Goal: Transaction & Acquisition: Purchase product/service

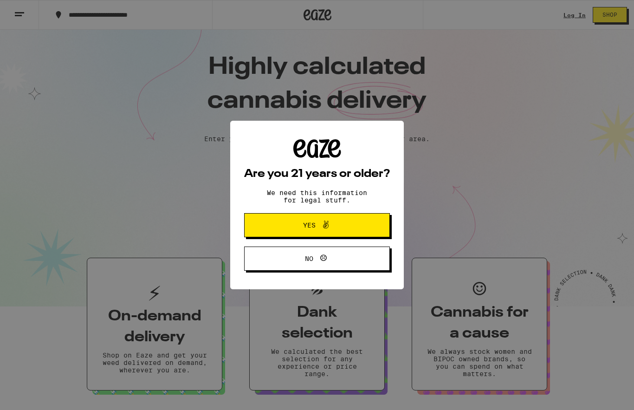
click at [352, 223] on span "Yes" at bounding box center [317, 225] width 71 height 12
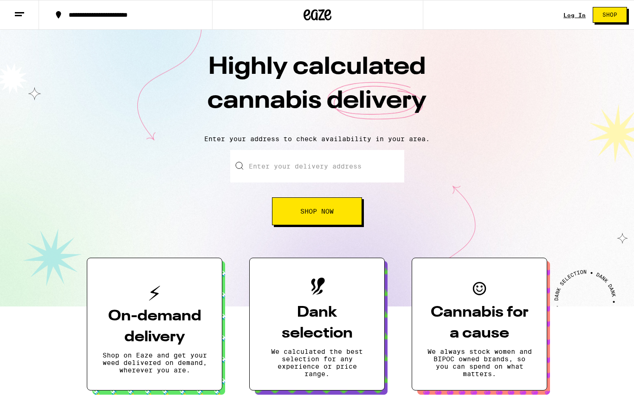
click at [335, 160] on input "Enter your delivery address" at bounding box center [317, 166] width 174 height 32
click at [352, 165] on input "9155 Telegraph Rd" at bounding box center [317, 166] width 174 height 32
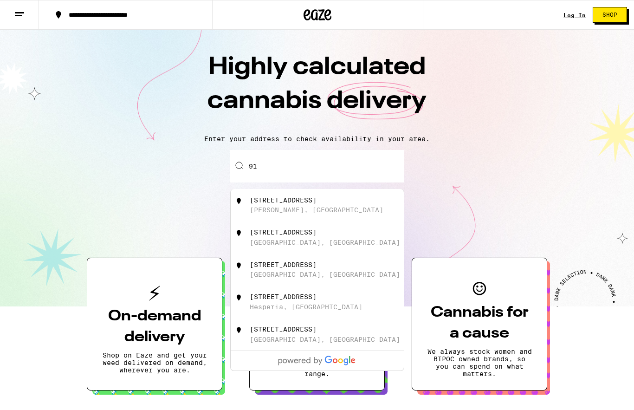
type input "9"
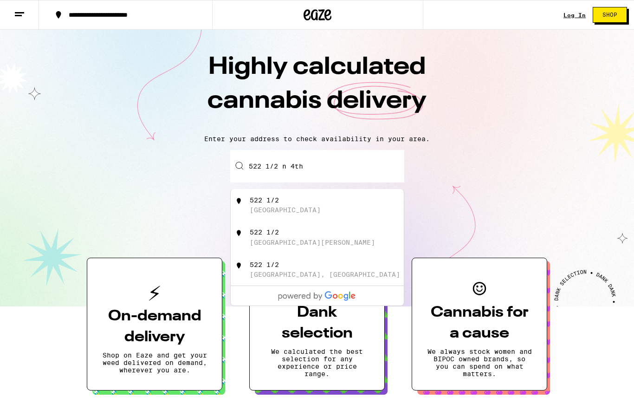
click at [330, 205] on div "522 1/2 North 4th Street, Montebello" at bounding box center [333, 205] width 166 height 18
type input "522 1/2 North 4th Street, Montebello, CA"
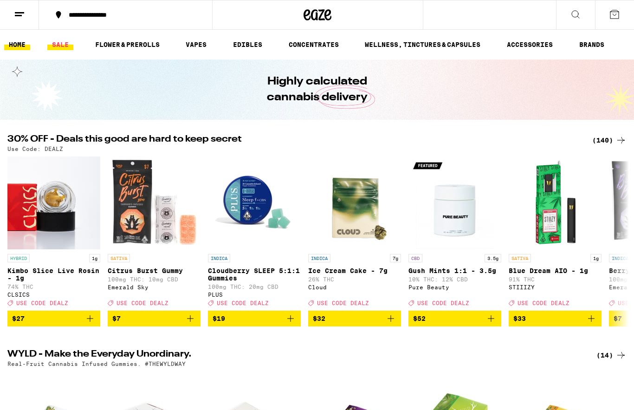
click at [59, 45] on link "SALE" at bounding box center [60, 44] width 26 height 11
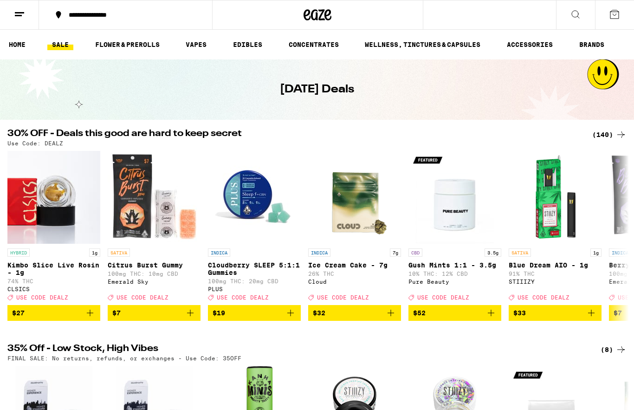
click at [614, 16] on icon at bounding box center [614, 14] width 11 height 11
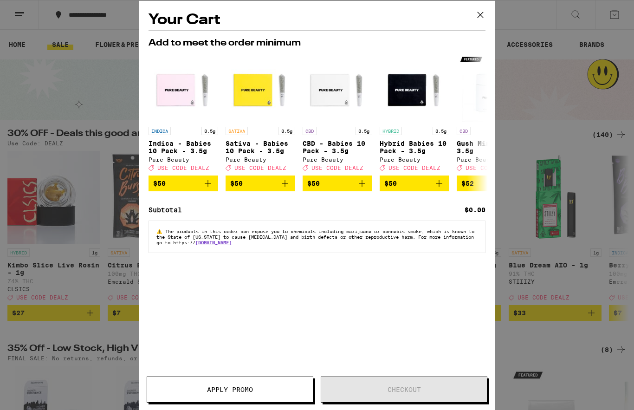
click at [480, 11] on icon at bounding box center [480, 15] width 14 height 14
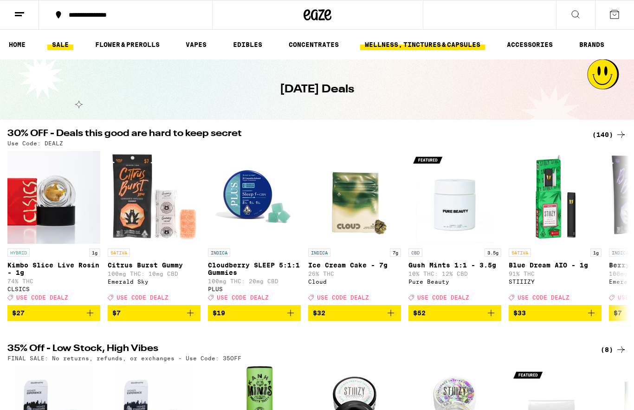
click at [447, 45] on link "WELLNESS, TINCTURES & CAPSULES" at bounding box center [422, 44] width 125 height 11
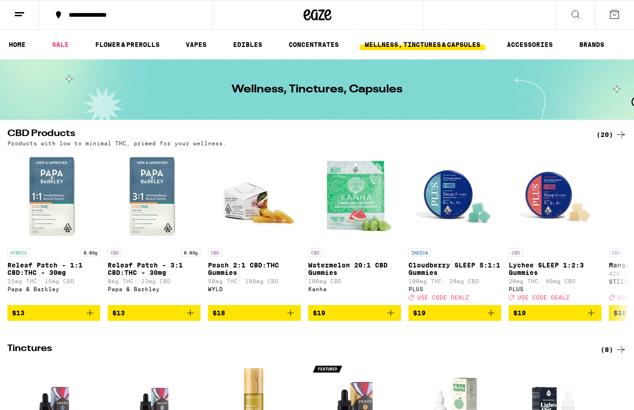
click at [20, 10] on icon at bounding box center [19, 14] width 11 height 11
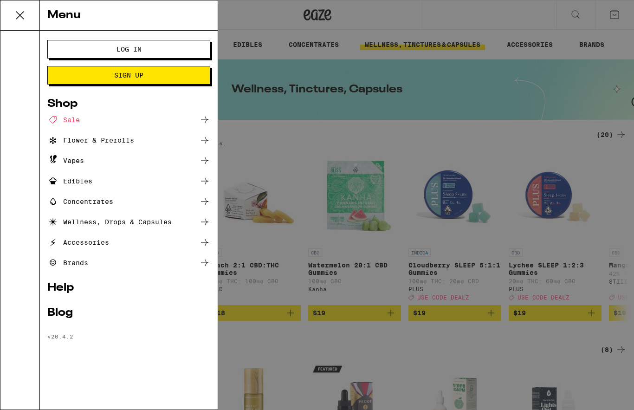
click at [483, 108] on div "Menu Log In Sign Up Shop Sale Flower & Prerolls Vapes Edibles Concentrates Well…" at bounding box center [317, 205] width 634 height 410
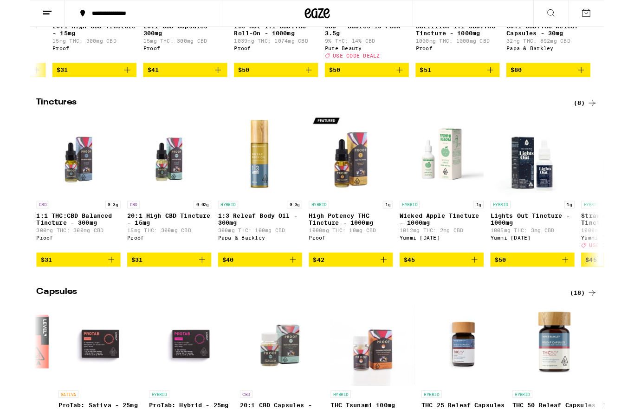
scroll to position [236, 0]
click at [53, 249] on p "1:1 THC:CBD Balanced Tincture - 300mg" at bounding box center [53, 241] width 93 height 15
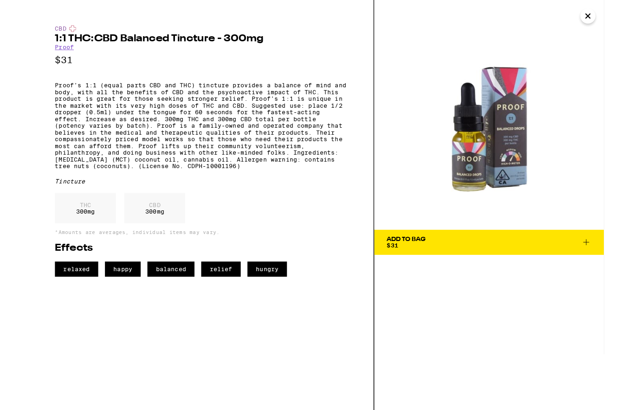
click at [619, 262] on icon at bounding box center [614, 267] width 11 height 11
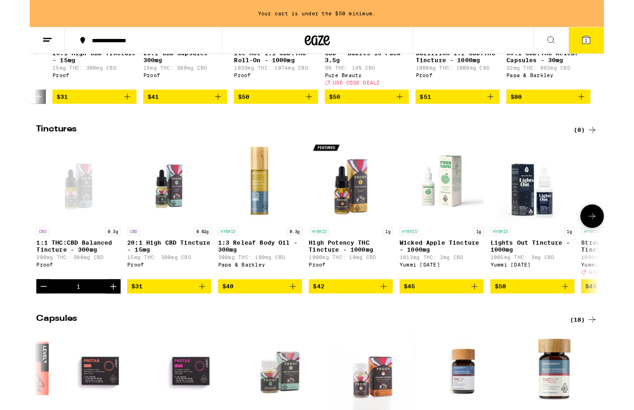
click at [157, 279] on p "20:1 High CBD Tincture - 15mg" at bounding box center [154, 271] width 93 height 15
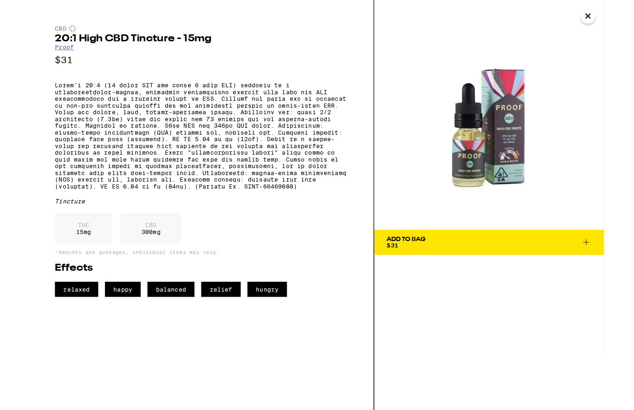
click at [615, 269] on icon at bounding box center [614, 267] width 11 height 11
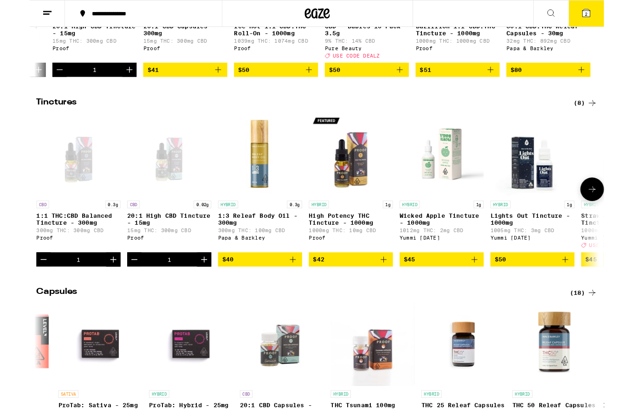
click at [359, 198] on img "Open page for High Potency THC Tincture - 1000mg from Proof" at bounding box center [354, 170] width 93 height 93
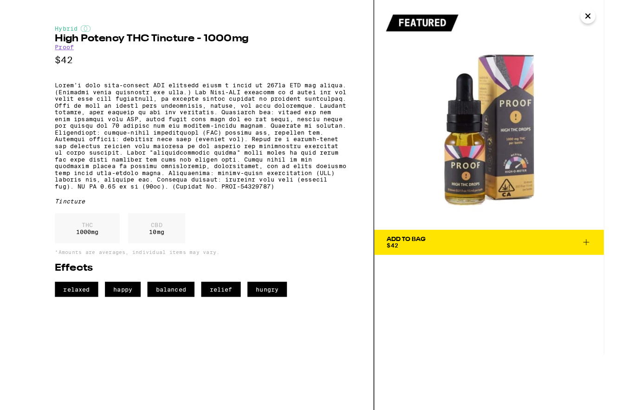
click at [619, 14] on icon "Close" at bounding box center [616, 18] width 11 height 14
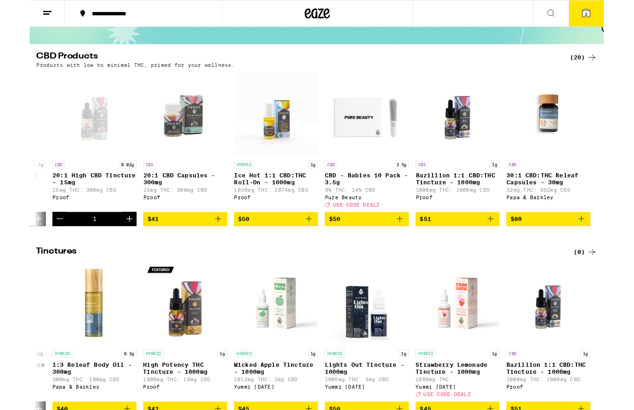
scroll to position [71, 0]
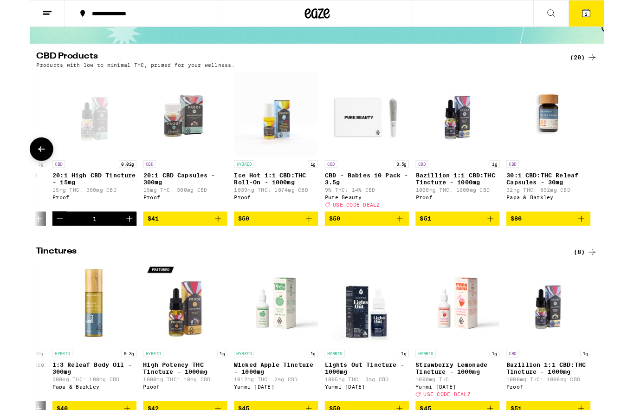
click at [358, 141] on img "Open page for CBD - Babies 10 Pack - 3.5g from Pure Beauty" at bounding box center [372, 125] width 93 height 93
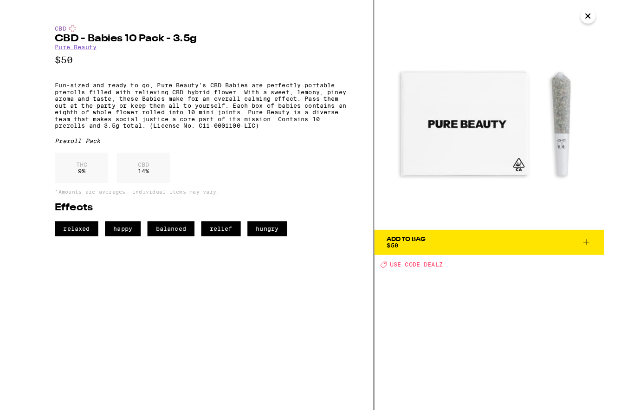
click at [613, 19] on icon "Close" at bounding box center [616, 18] width 11 height 14
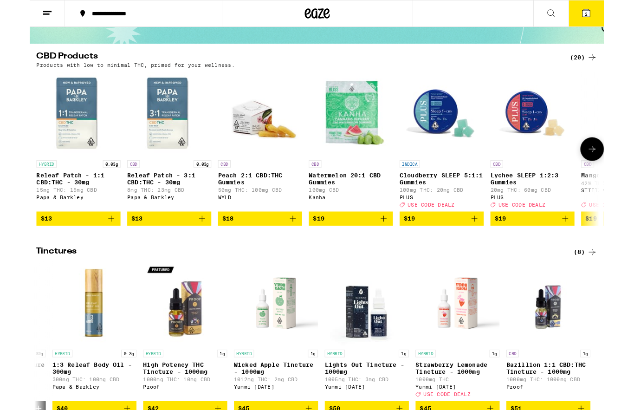
click at [155, 129] on img "Open page for Releaf Patch - 3:1 CBD:THC - 30mg from Papa & Barkley" at bounding box center [154, 125] width 93 height 93
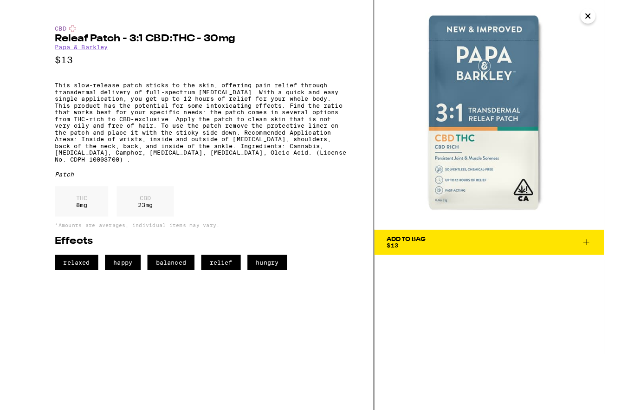
click at [618, 14] on icon "Close" at bounding box center [616, 18] width 11 height 14
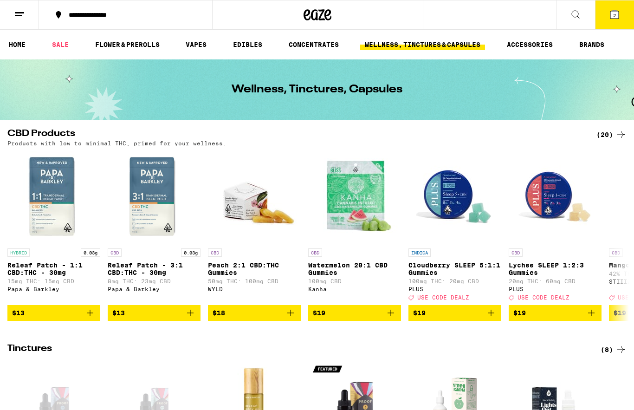
click at [617, 9] on icon at bounding box center [614, 14] width 11 height 11
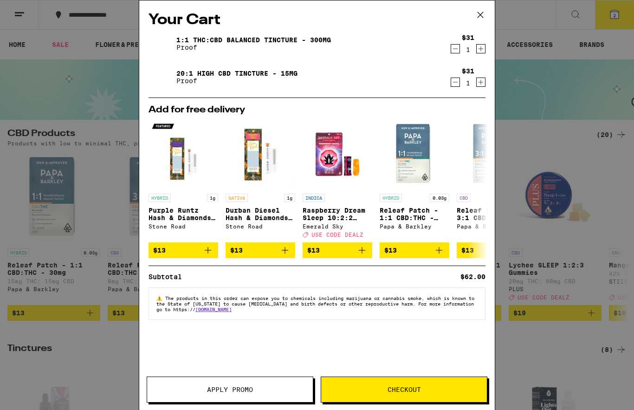
click at [219, 387] on span "Apply Promo" at bounding box center [230, 389] width 46 height 6
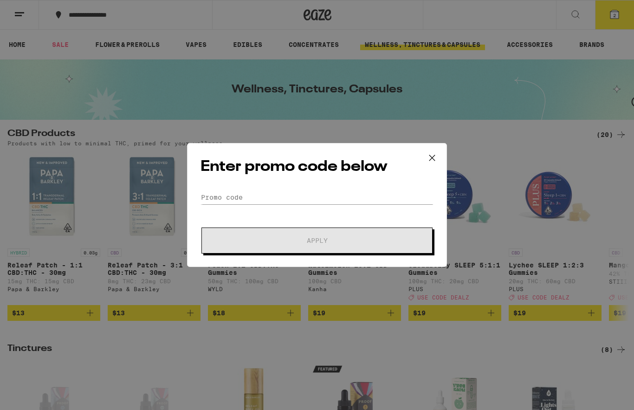
click at [431, 154] on icon at bounding box center [432, 158] width 14 height 14
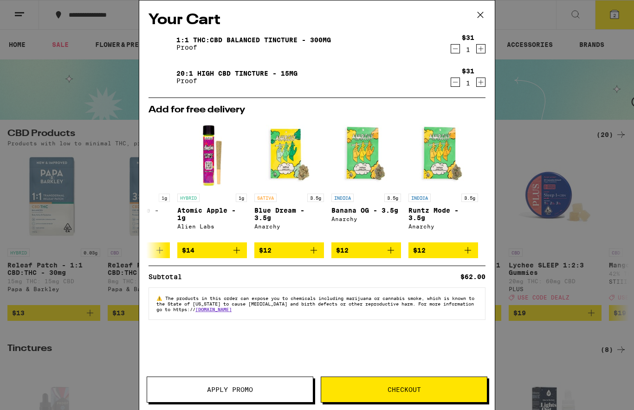
scroll to position [0, 433]
click at [417, 400] on button "Checkout" at bounding box center [404, 389] width 167 height 26
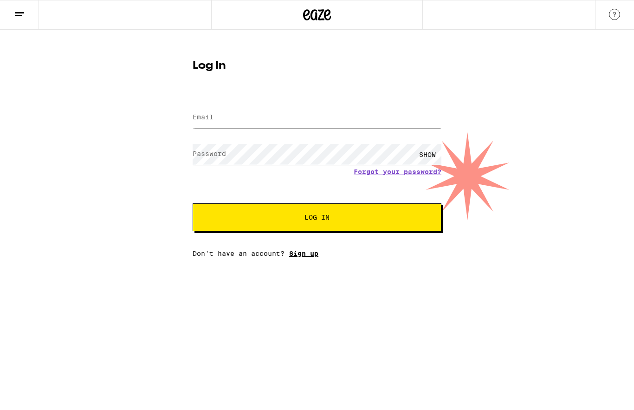
click at [310, 257] on link "Sign up" at bounding box center [303, 253] width 29 height 7
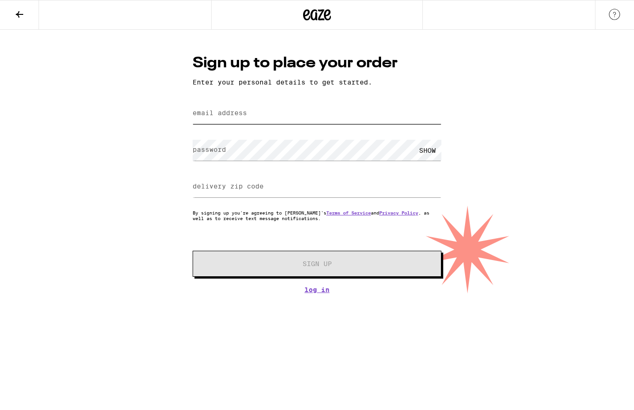
click at [298, 120] on input "email address" at bounding box center [317, 113] width 249 height 21
type input "debmartel@yahoo.com"
click at [325, 191] on input "delivery zip code" at bounding box center [317, 186] width 249 height 21
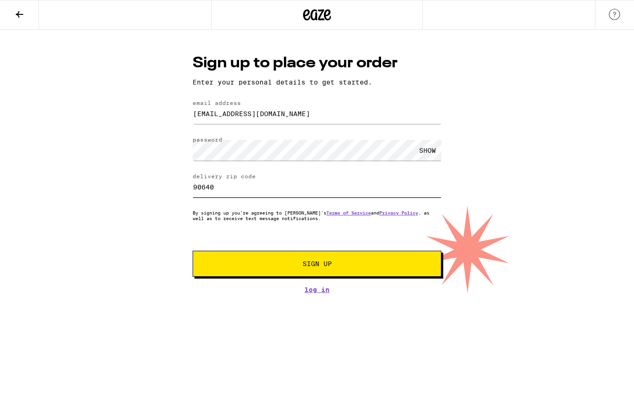
type input "90640"
click at [371, 263] on button "Sign Up" at bounding box center [317, 264] width 249 height 26
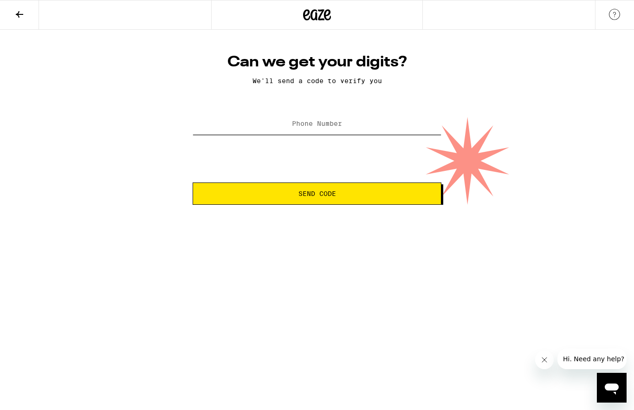
click at [344, 128] on input "Phone Number" at bounding box center [317, 124] width 249 height 21
type input "(949) 293-2821"
click at [374, 189] on button "Send Code" at bounding box center [317, 193] width 249 height 22
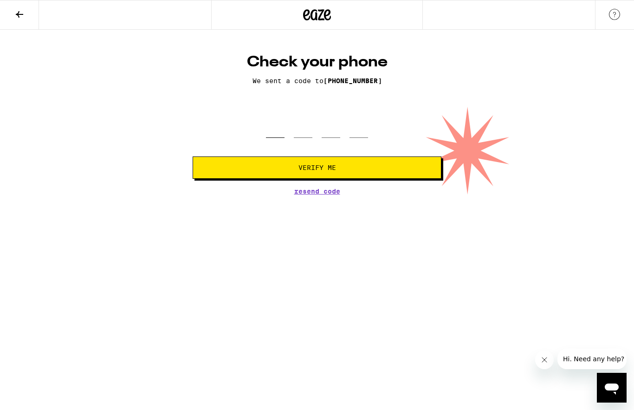
click at [280, 132] on input "tel" at bounding box center [275, 123] width 19 height 27
type input "6"
type input "2"
type input "4"
click at [380, 168] on button "Verify Me" at bounding box center [317, 167] width 249 height 22
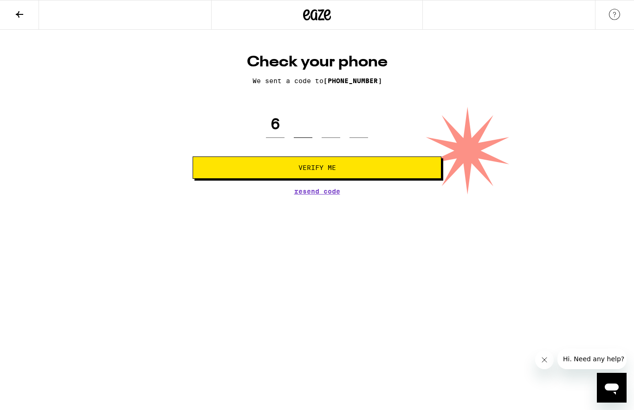
type input "6"
type input "2"
type input "4"
click at [364, 171] on span "Verify Me" at bounding box center [316, 167] width 233 height 6
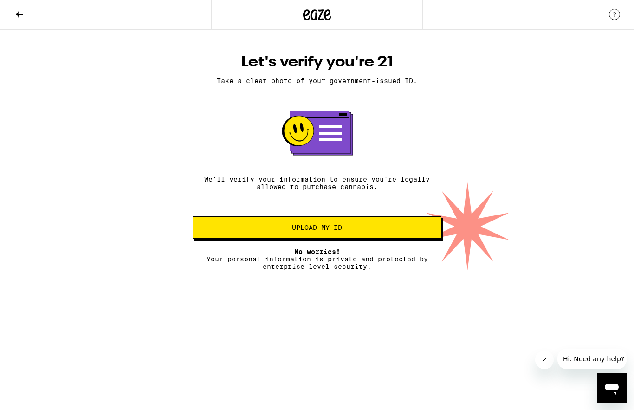
click at [619, 13] on img at bounding box center [614, 14] width 11 height 11
click at [26, 19] on button at bounding box center [19, 14] width 39 height 29
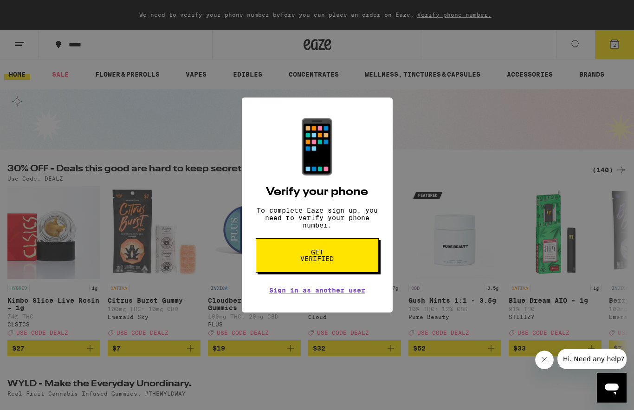
click at [460, 129] on div "📱 Verify your phone To complete Eaze sign up, you need to verify your phone num…" at bounding box center [317, 205] width 634 height 410
click at [330, 294] on link "Sign in as another user" at bounding box center [317, 289] width 96 height 7
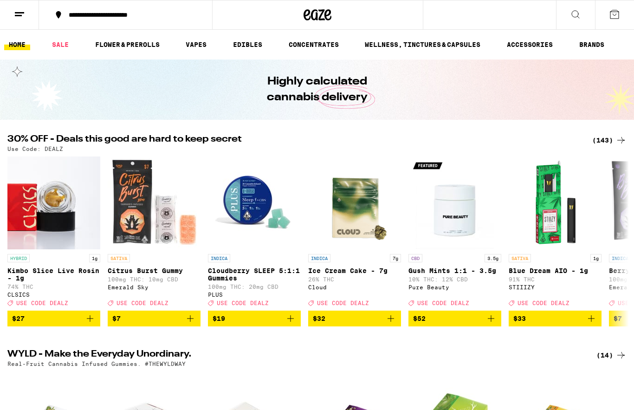
click at [617, 20] on button at bounding box center [614, 14] width 39 height 29
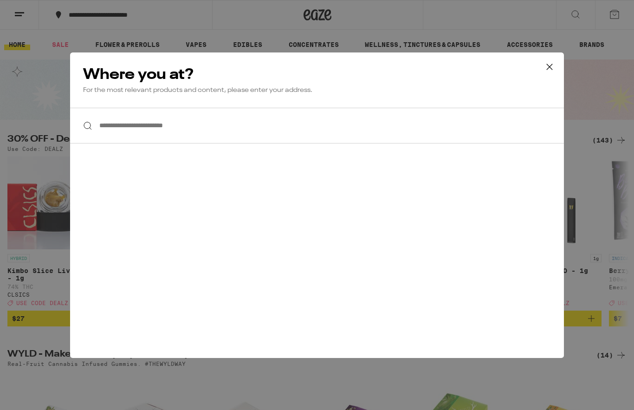
click at [549, 63] on icon at bounding box center [549, 67] width 14 height 14
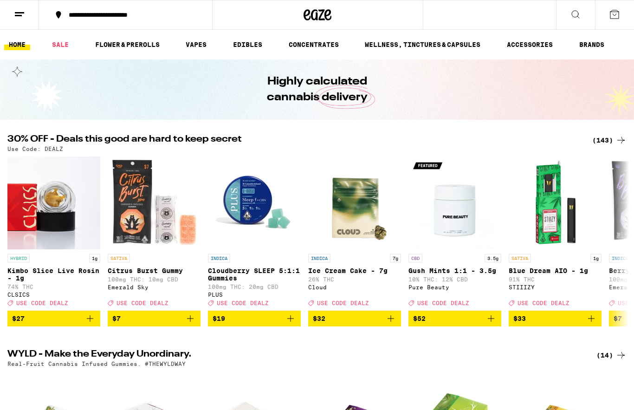
click at [616, 14] on icon at bounding box center [614, 14] width 8 height 8
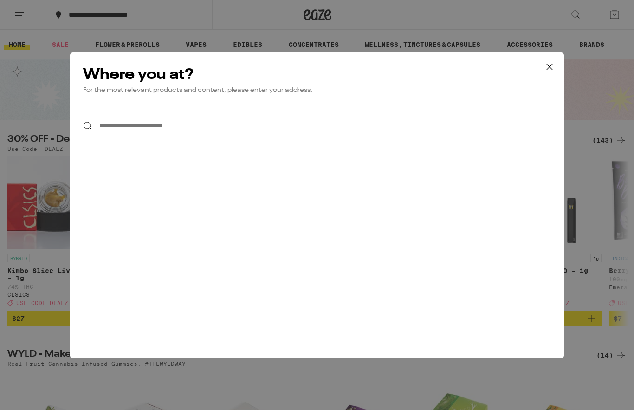
click at [217, 130] on input "**********" at bounding box center [317, 126] width 494 height 36
click at [206, 129] on input "**********" at bounding box center [317, 126] width 494 height 36
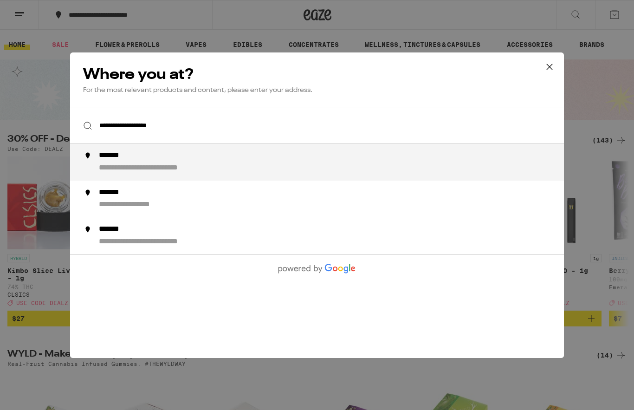
click at [224, 163] on div "**********" at bounding box center [335, 162] width 473 height 22
type input "**********"
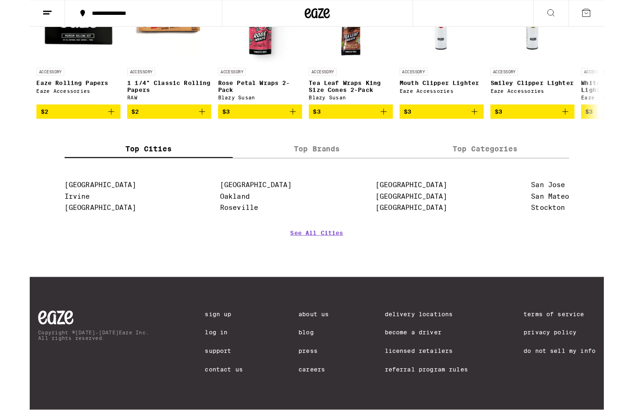
scroll to position [4080, 0]
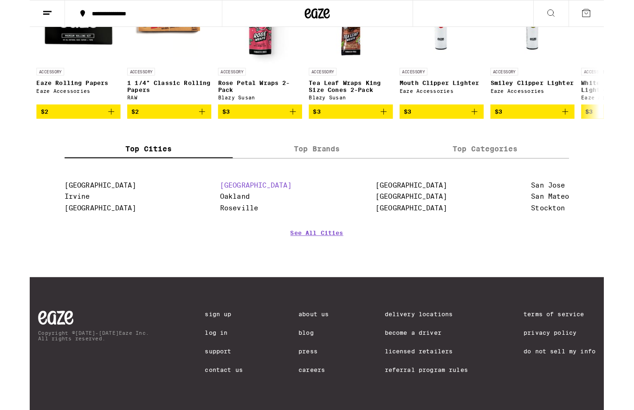
click at [231, 209] on link "[GEOGRAPHIC_DATA]" at bounding box center [249, 204] width 79 height 9
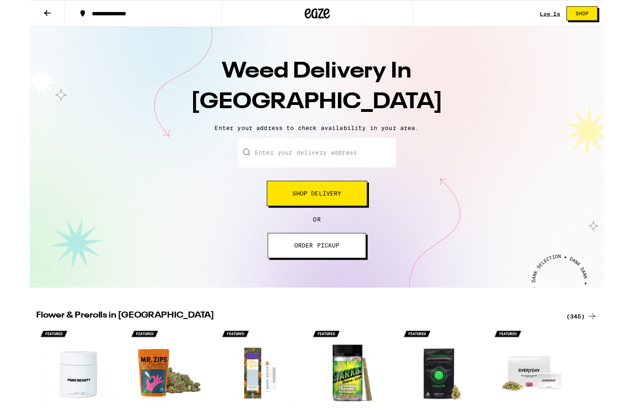
click at [265, 166] on input "Enter your delivery address" at bounding box center [317, 168] width 174 height 32
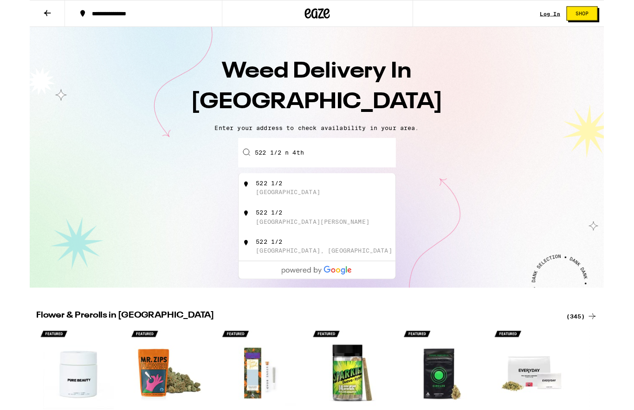
click at [321, 211] on div "[GEOGRAPHIC_DATA]" at bounding box center [285, 211] width 71 height 7
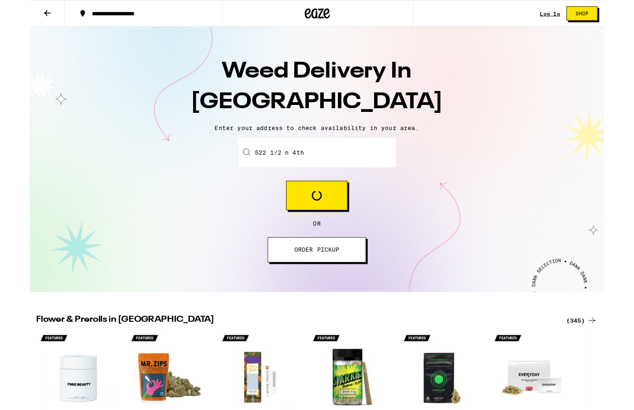
type input "[STREET_ADDRESS]"
